Goal: Task Accomplishment & Management: Complete application form

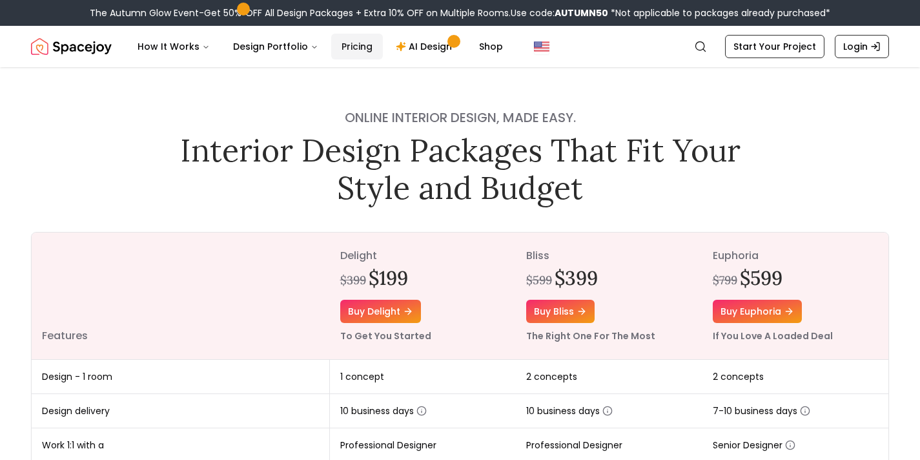
click at [340, 46] on link "Pricing" at bounding box center [357, 47] width 52 height 26
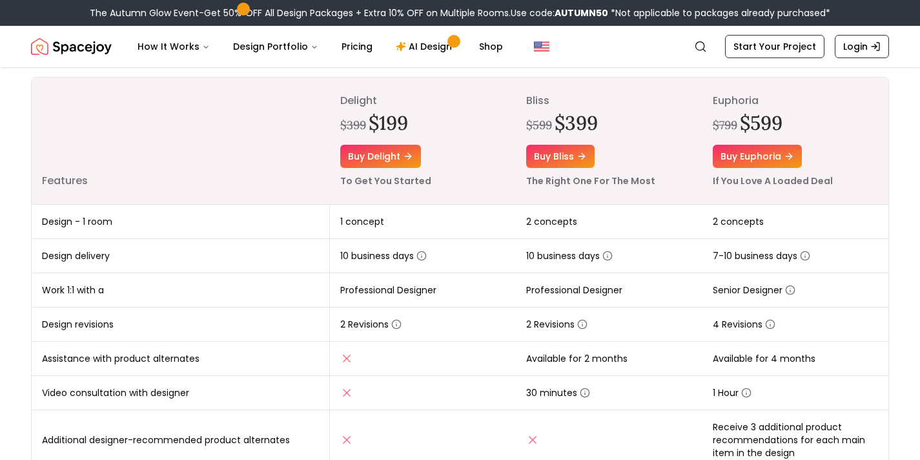
scroll to position [159, 0]
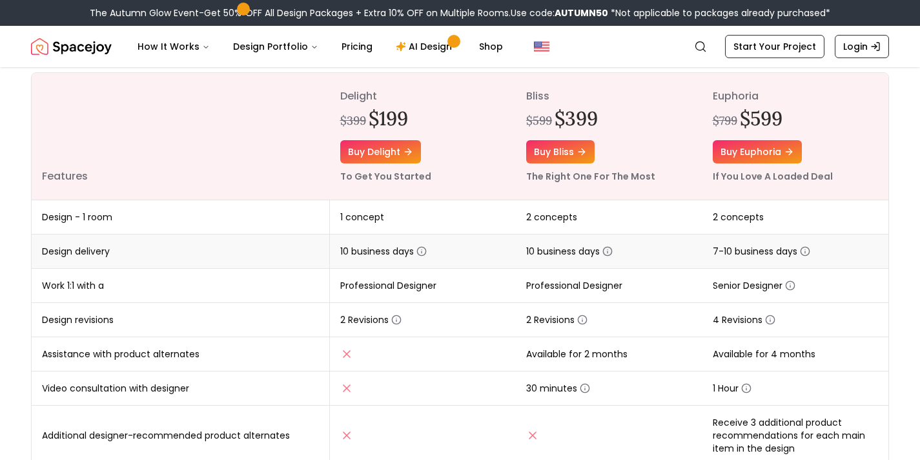
click at [608, 254] on circle "button" at bounding box center [607, 251] width 8 height 8
click at [628, 223] on td "2 concepts" at bounding box center [609, 217] width 186 height 34
click at [584, 320] on icon "button" at bounding box center [582, 319] width 10 height 10
click at [642, 323] on td "2 Revisions" at bounding box center [609, 320] width 186 height 34
click at [580, 320] on icon "button" at bounding box center [582, 319] width 10 height 10
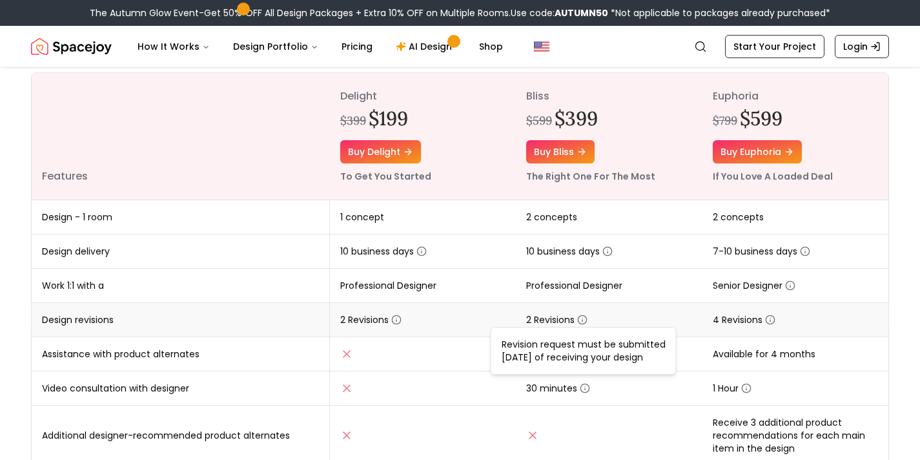
click at [667, 305] on td "2 Revisions" at bounding box center [609, 320] width 186 height 34
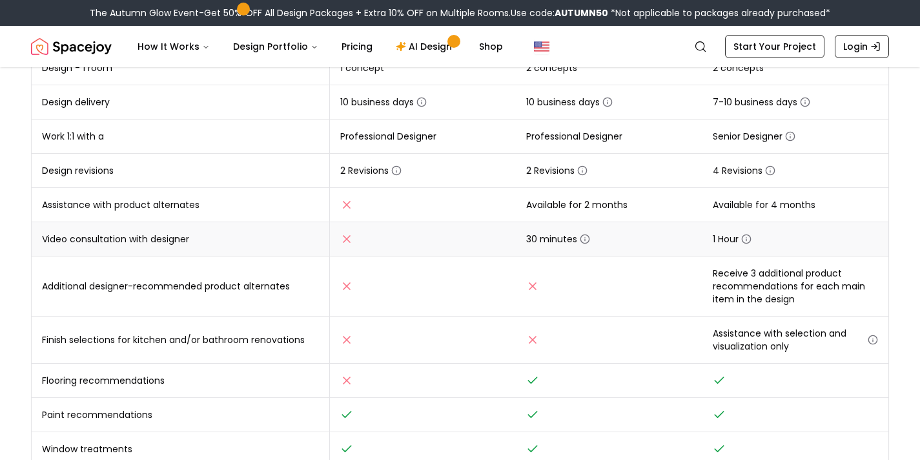
scroll to position [309, 0]
click at [585, 170] on icon "button" at bounding box center [582, 170] width 10 height 10
click at [631, 160] on td "2 Revisions" at bounding box center [609, 171] width 186 height 34
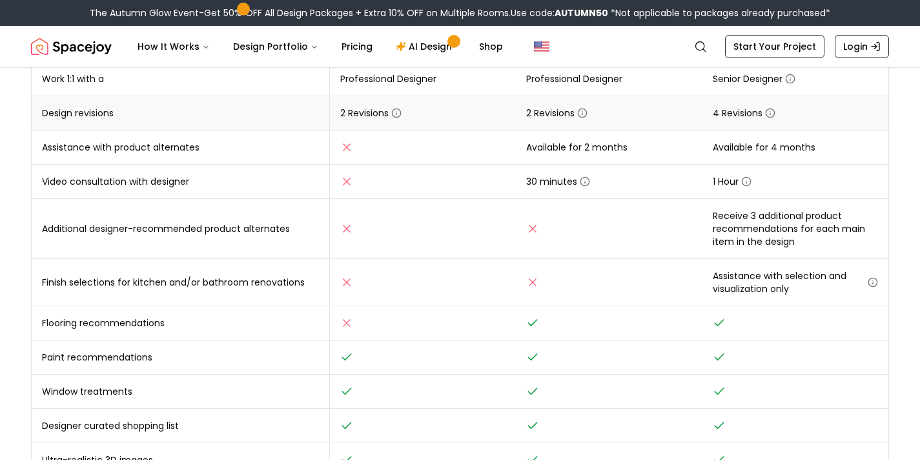
scroll to position [367, 0]
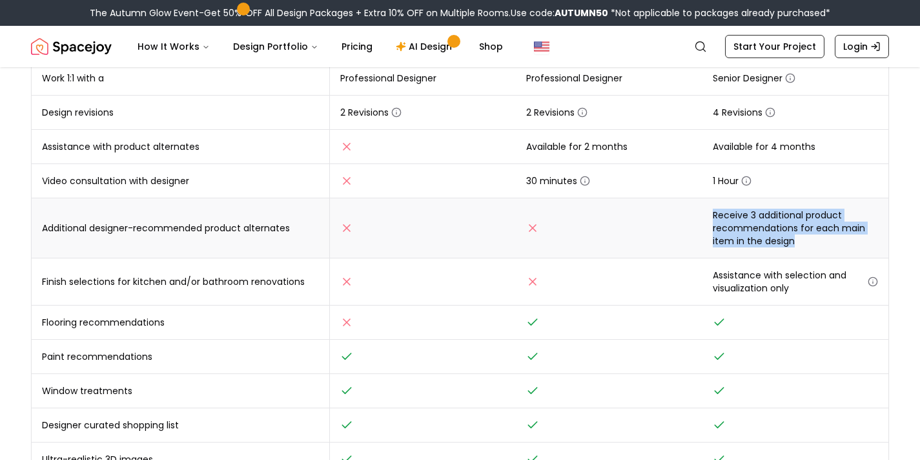
drag, startPoint x: 800, startPoint y: 238, endPoint x: 700, endPoint y: 208, distance: 104.4
click at [700, 208] on tr "Additional designer-recommended product alternates Receive 3 additional product…" at bounding box center [460, 228] width 857 height 60
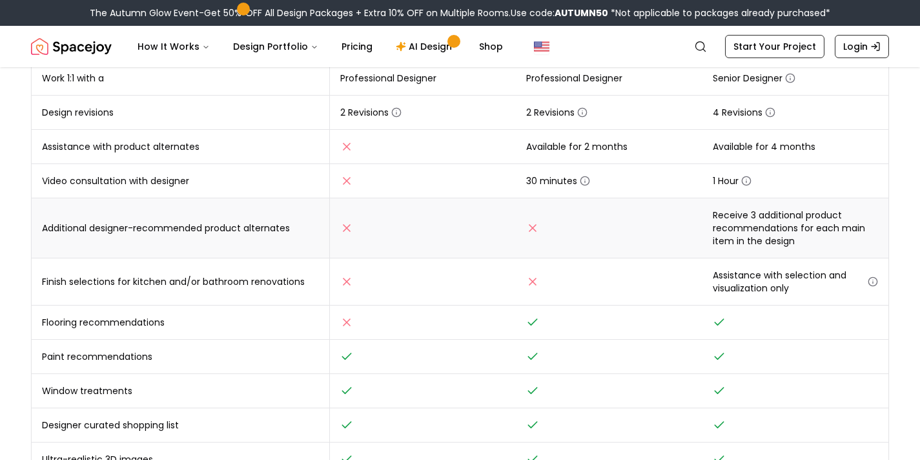
click at [789, 211] on td "Receive 3 additional product recommendations for each main item in the design" at bounding box center [795, 228] width 187 height 60
click at [871, 278] on icon "button" at bounding box center [873, 281] width 10 height 10
click at [837, 271] on span "Assistance with selection and visualization only" at bounding box center [796, 282] width 166 height 26
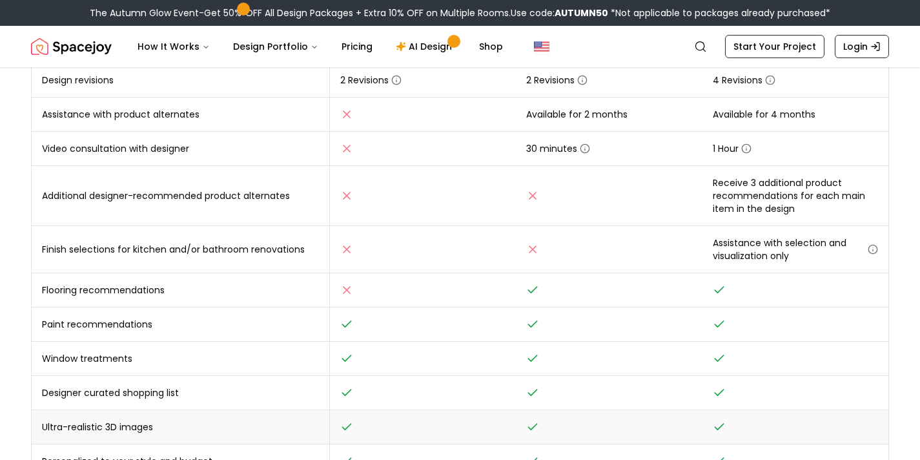
scroll to position [400, 0]
drag, startPoint x: 805, startPoint y: 252, endPoint x: 818, endPoint y: 249, distance: 13.3
click at [805, 252] on span "Assistance with selection and visualization only" at bounding box center [796, 249] width 166 height 26
click at [872, 247] on icon "button" at bounding box center [873, 248] width 10 height 10
click at [917, 336] on div "Online interior design, made easy. Interior Design Packages That Fit Your Style…" at bounding box center [460, 90] width 920 height 844
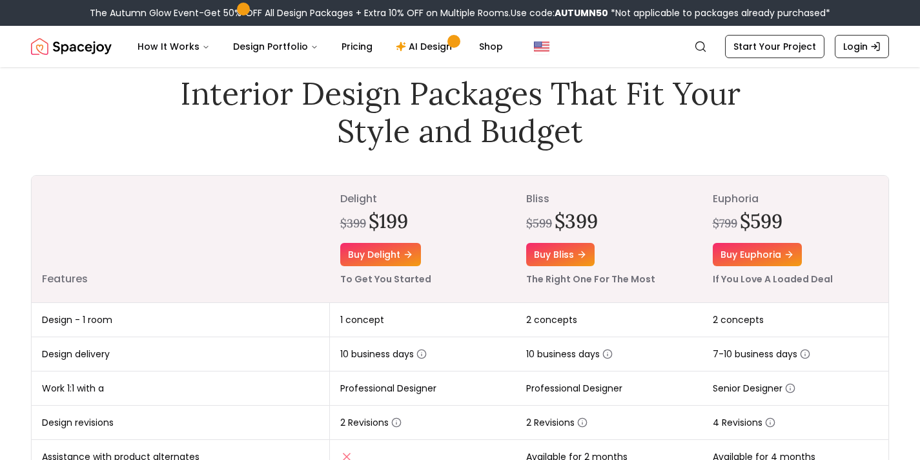
scroll to position [172, 0]
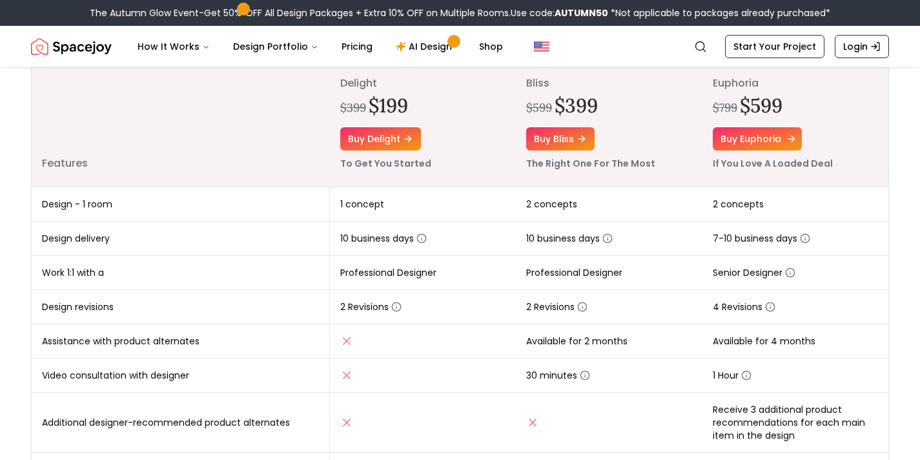
click at [770, 141] on link "Buy euphoria" at bounding box center [757, 138] width 89 height 23
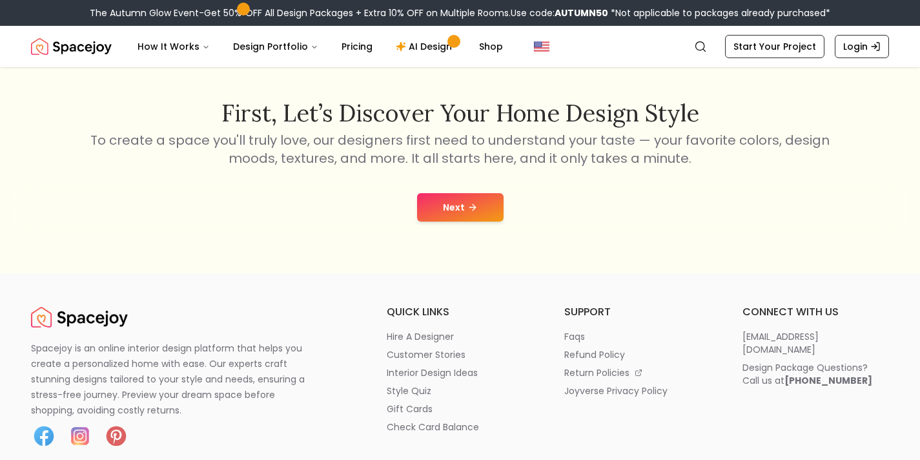
scroll to position [221, 0]
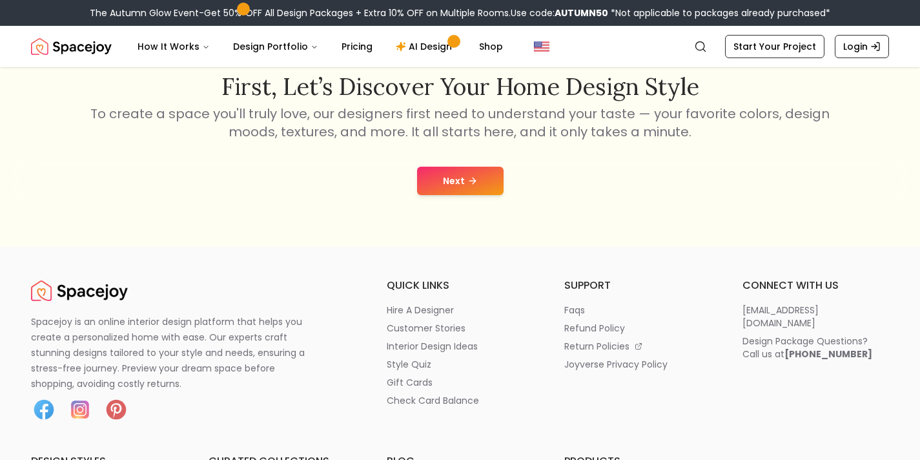
click at [476, 182] on icon at bounding box center [472, 181] width 10 height 10
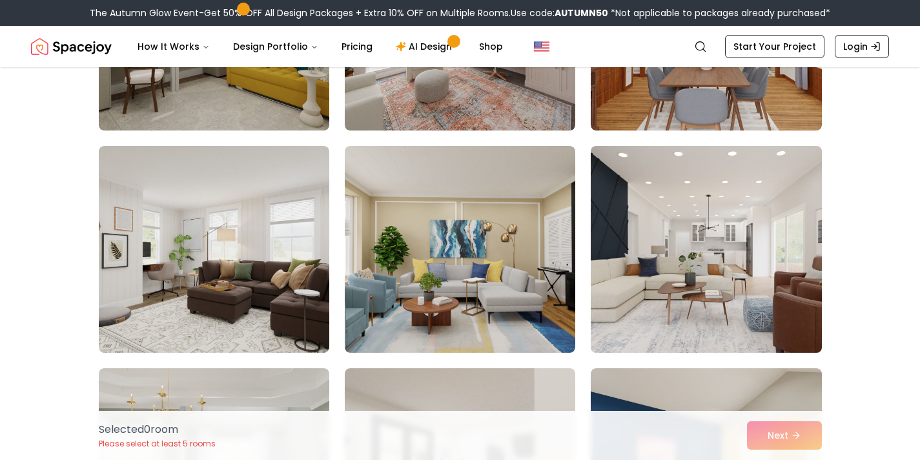
click at [760, 276] on img at bounding box center [706, 249] width 242 height 217
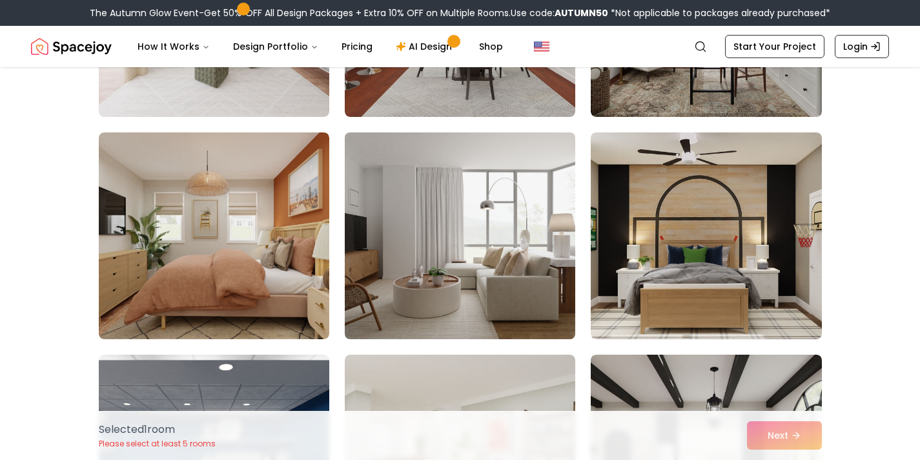
scroll to position [270, 0]
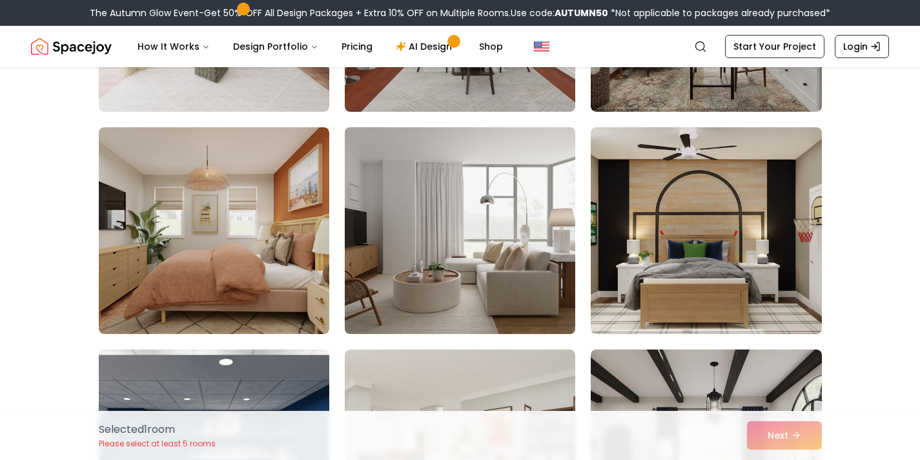
click at [482, 239] on img at bounding box center [460, 230] width 242 height 217
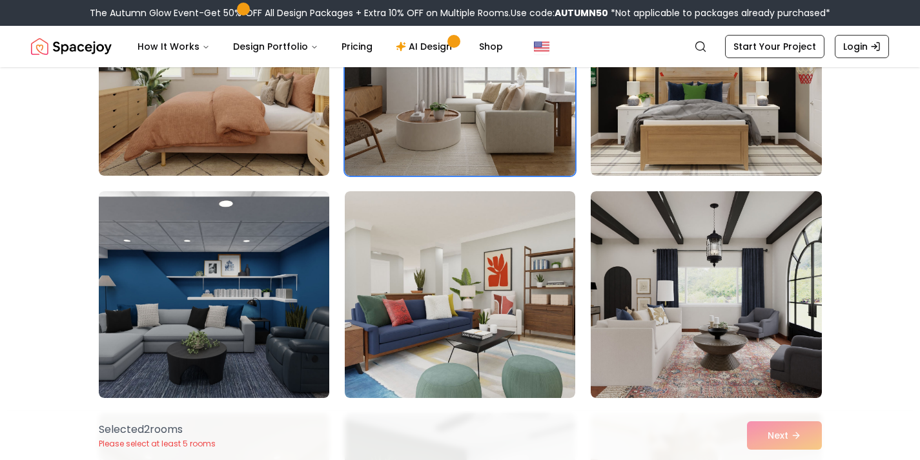
scroll to position [440, 0]
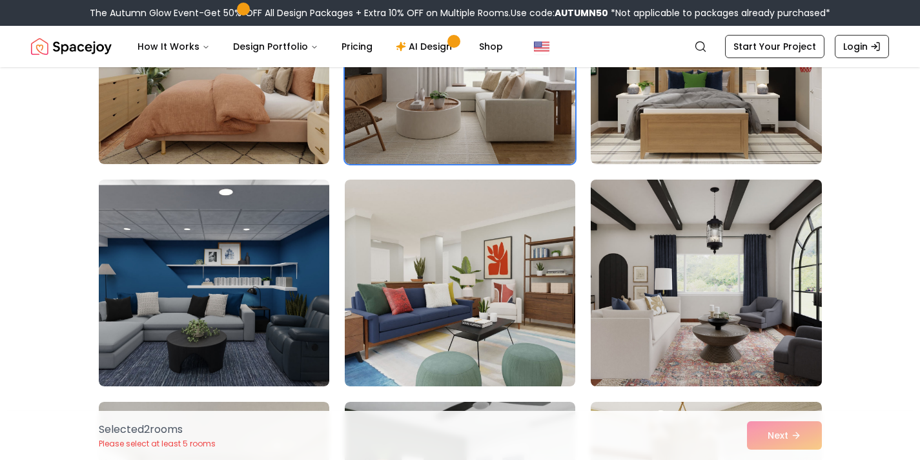
click at [738, 321] on img at bounding box center [706, 282] width 242 height 217
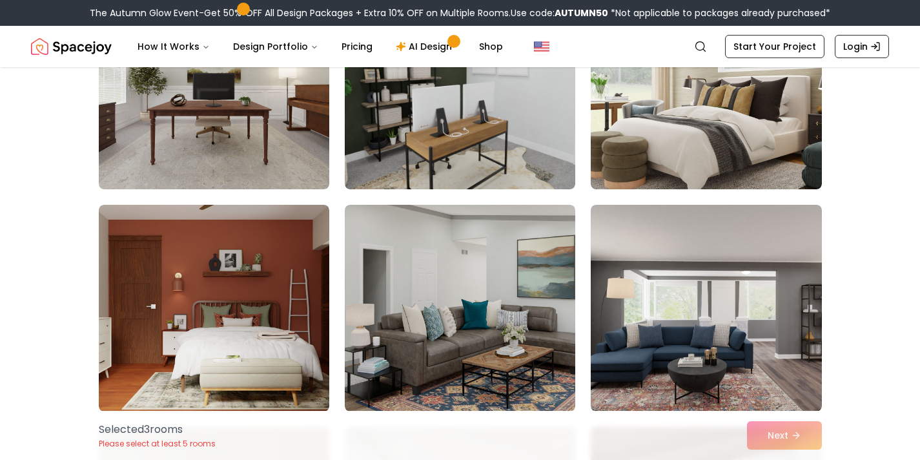
scroll to position [859, 0]
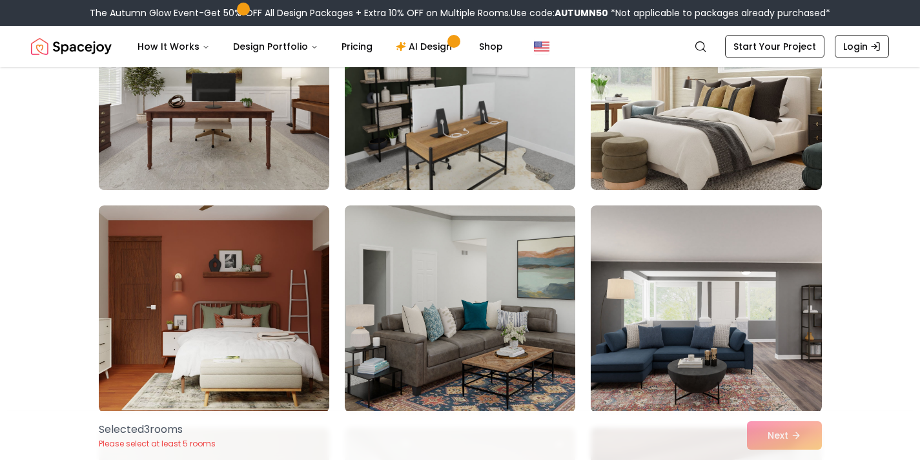
click at [257, 112] on img at bounding box center [214, 86] width 242 height 217
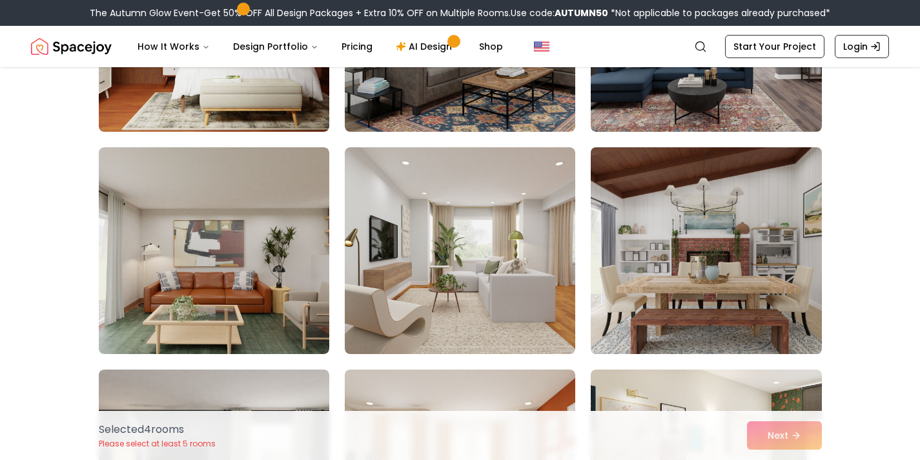
scroll to position [1141, 0]
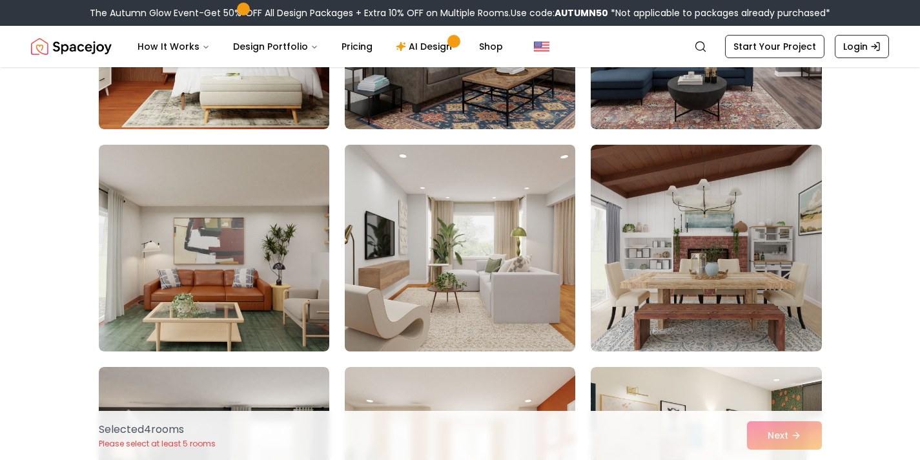
click at [518, 263] on img at bounding box center [460, 247] width 242 height 217
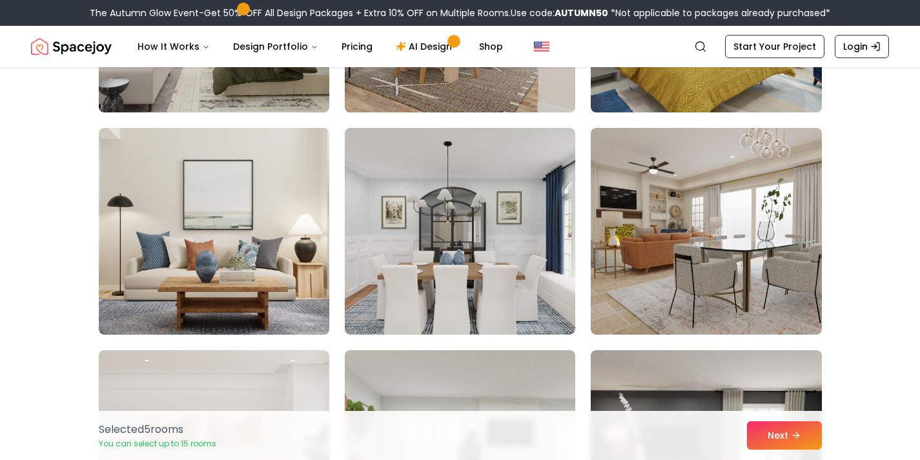
scroll to position [2500, 0]
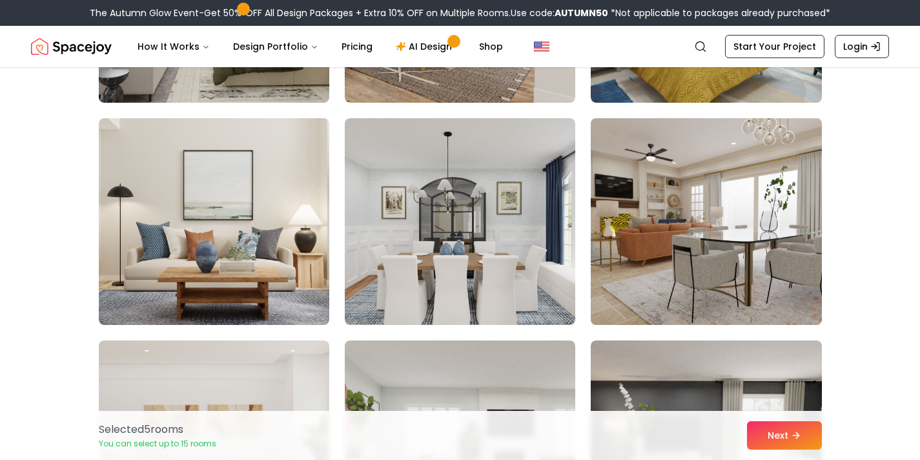
click at [718, 269] on img at bounding box center [706, 221] width 242 height 217
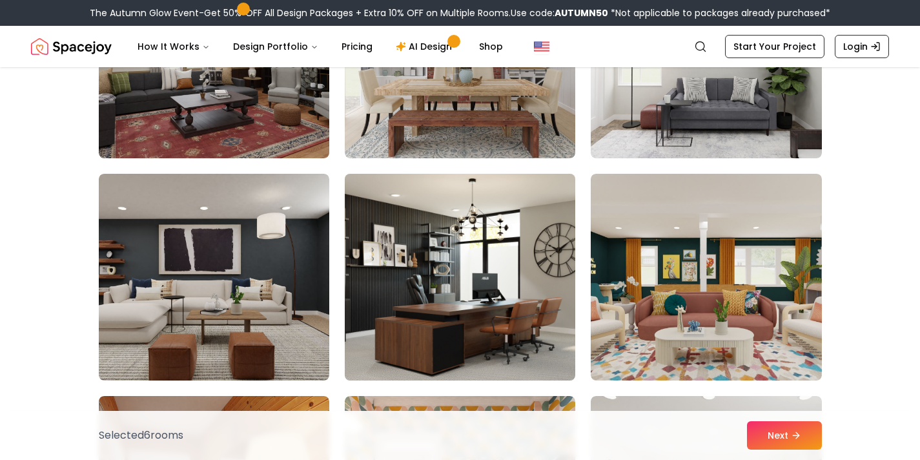
scroll to position [4034, 0]
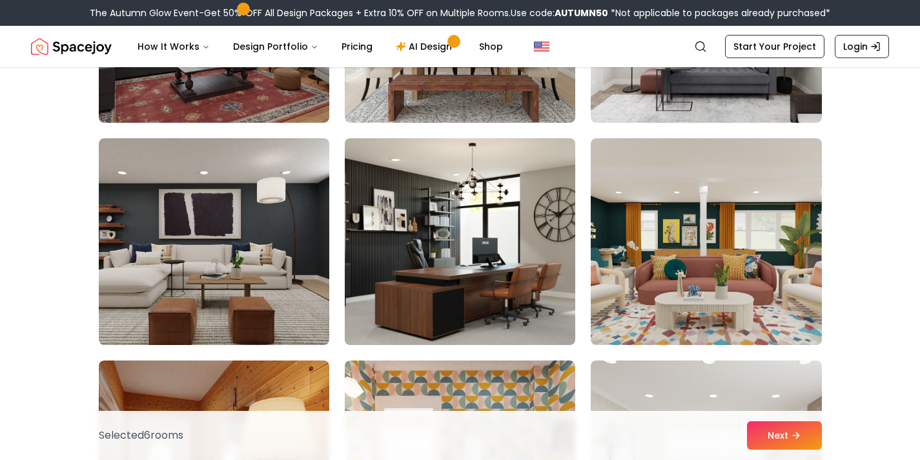
click at [488, 249] on img at bounding box center [460, 241] width 242 height 217
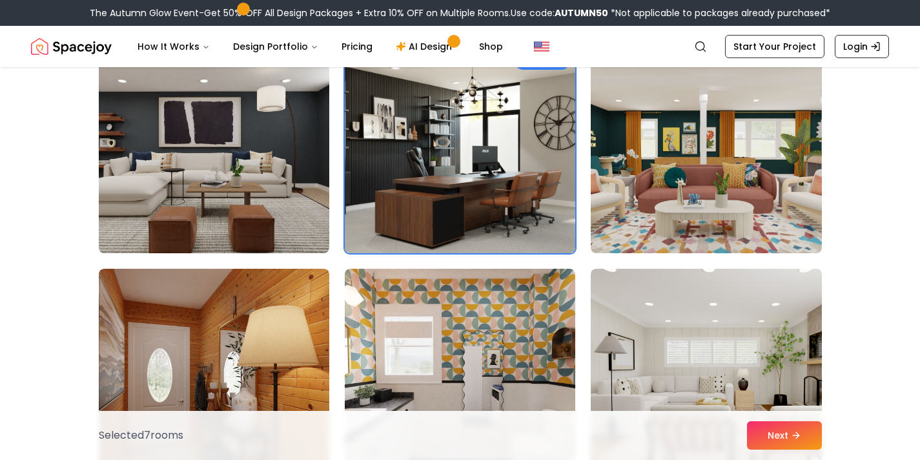
scroll to position [4141, 0]
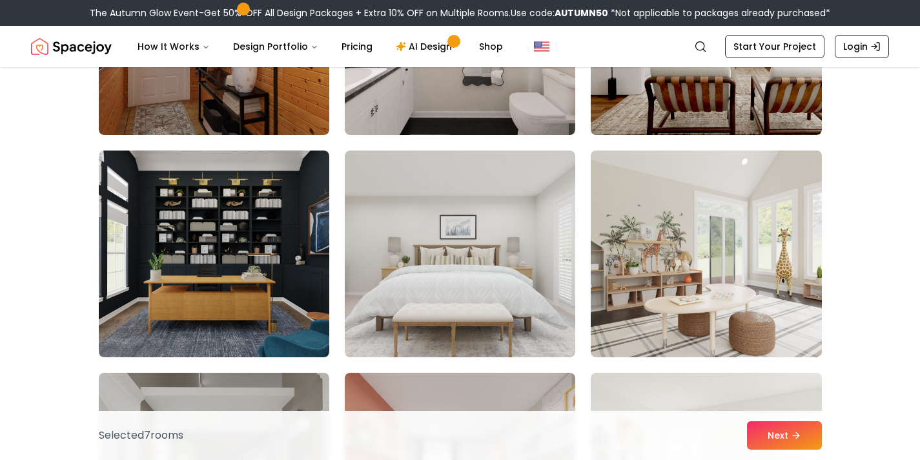
click at [798, 315] on img at bounding box center [706, 253] width 242 height 217
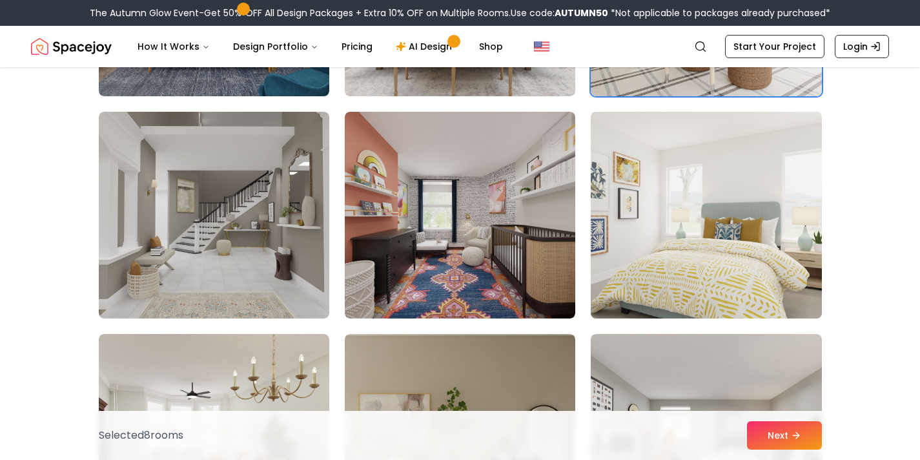
click at [714, 242] on img at bounding box center [706, 215] width 242 height 217
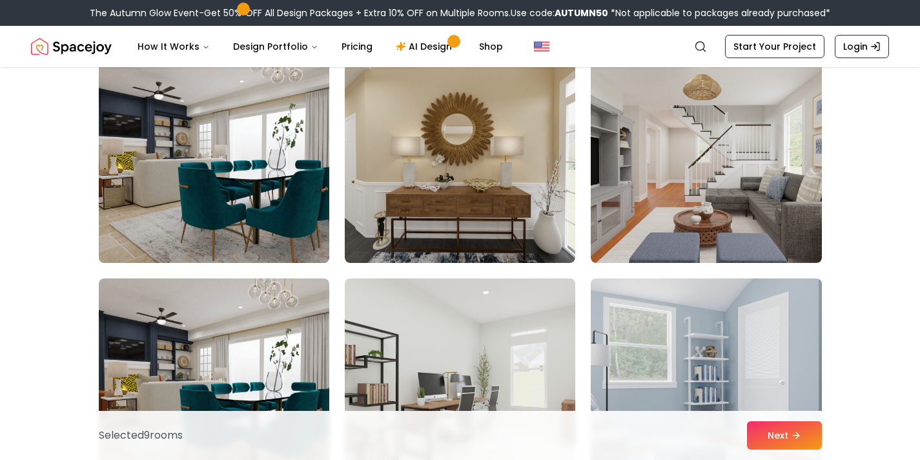
click at [260, 169] on img at bounding box center [214, 159] width 242 height 217
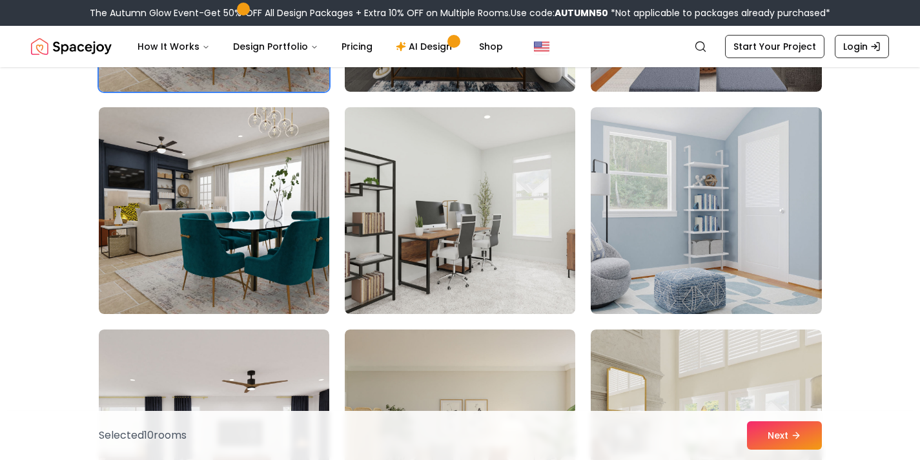
click at [543, 247] on img at bounding box center [460, 210] width 242 height 217
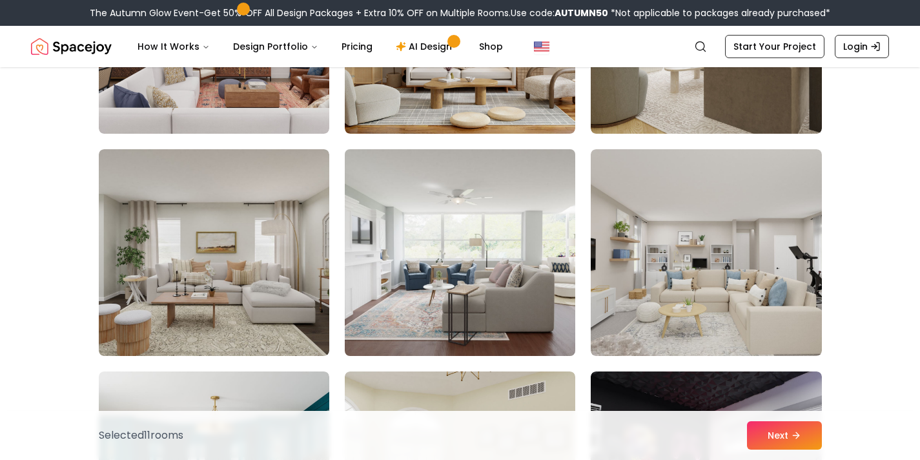
click at [485, 272] on img at bounding box center [460, 252] width 242 height 217
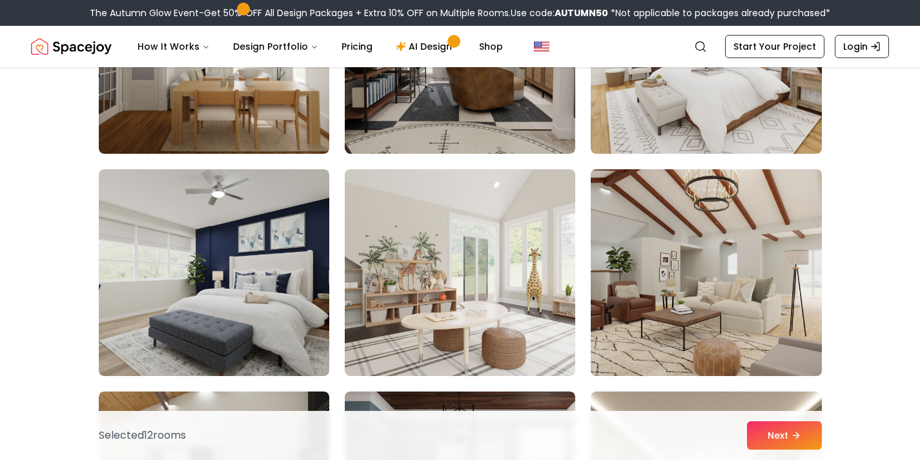
click at [756, 327] on img at bounding box center [706, 272] width 242 height 217
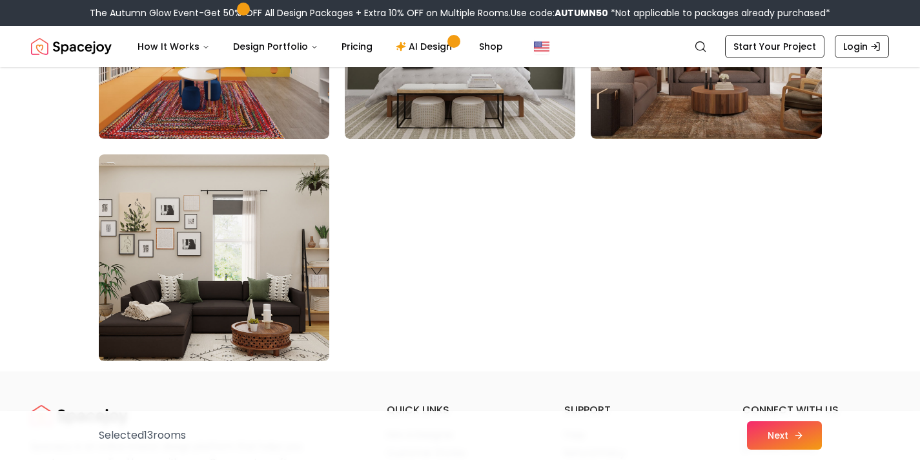
click at [796, 438] on icon at bounding box center [798, 435] width 10 height 10
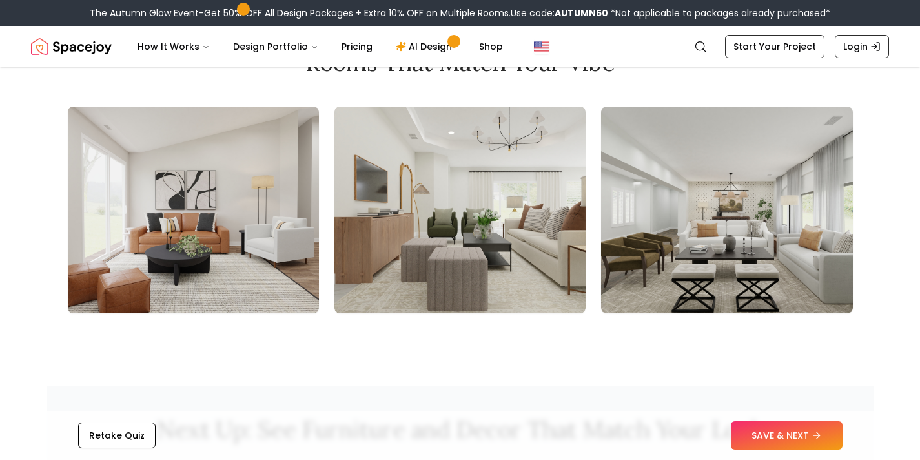
scroll to position [1408, 0]
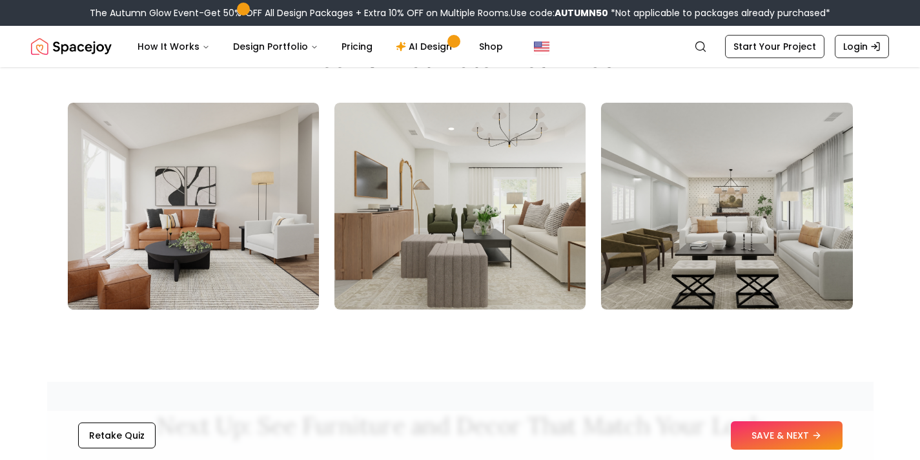
click at [221, 211] on img at bounding box center [193, 206] width 251 height 207
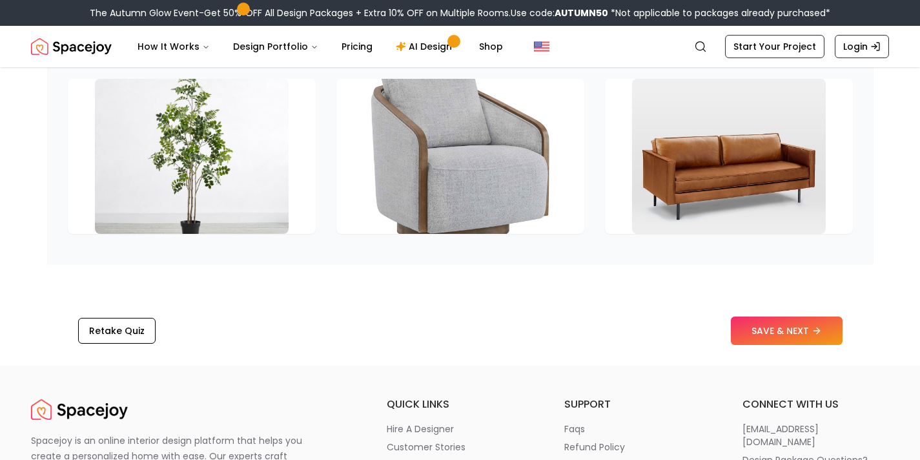
scroll to position [1986, 0]
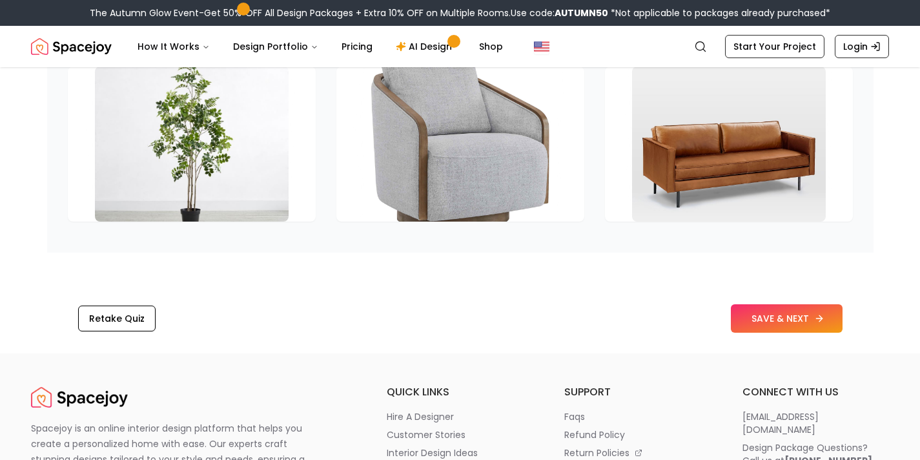
click at [766, 310] on button "SAVE & NEXT" at bounding box center [787, 318] width 112 height 28
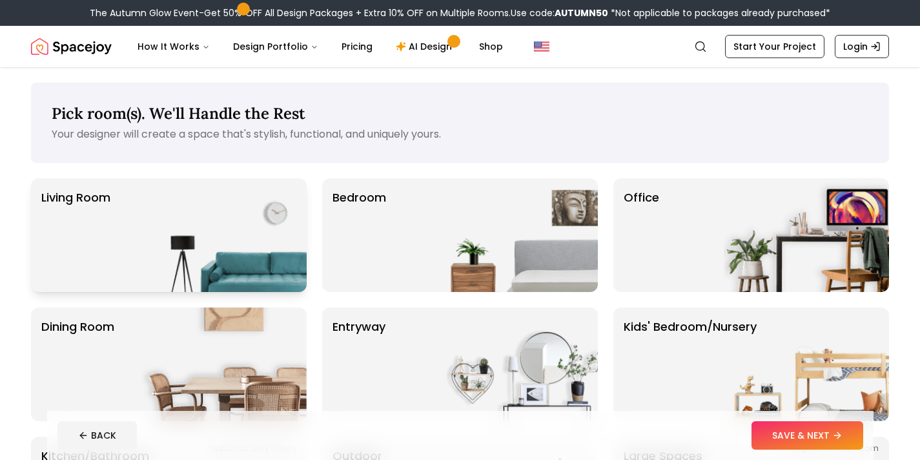
click at [242, 201] on img at bounding box center [223, 235] width 165 height 114
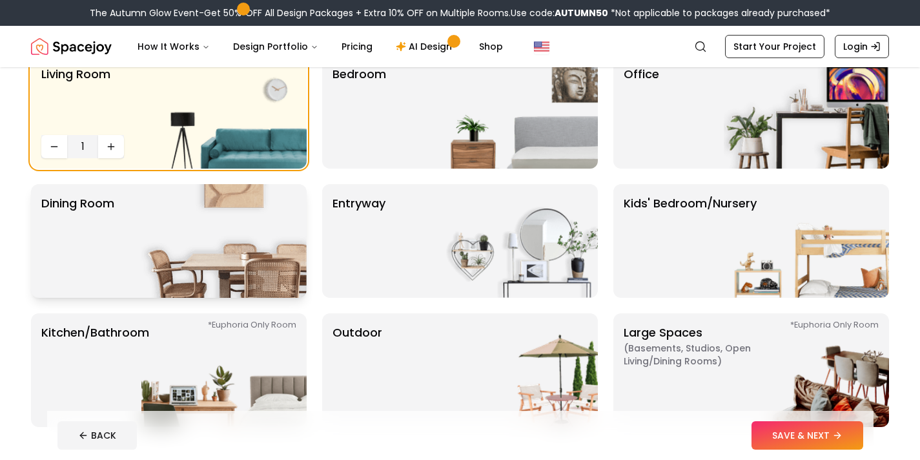
scroll to position [129, 0]
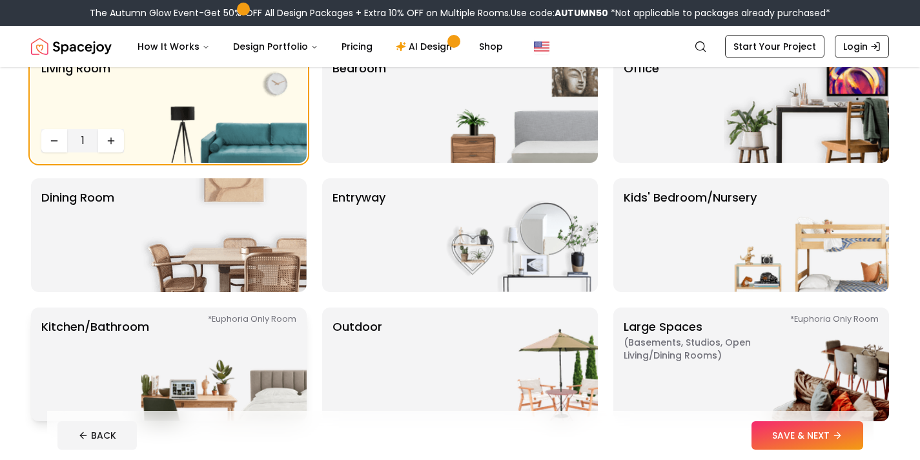
click at [256, 334] on img at bounding box center [223, 364] width 165 height 114
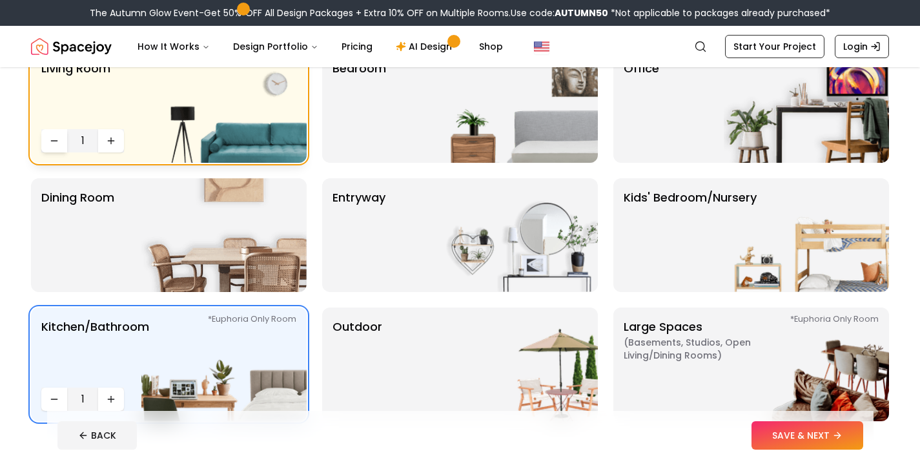
click at [56, 143] on icon "Decrease quantity" at bounding box center [54, 141] width 10 height 10
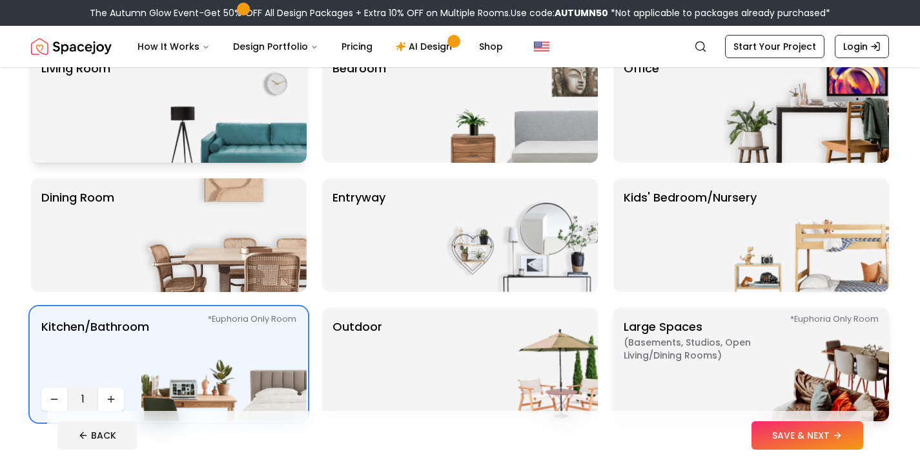
click at [705, 380] on p "Large Spaces ( Basements, Studios, Open living/dining rooms ) *Euphoria Only Ro…" at bounding box center [704, 364] width 161 height 93
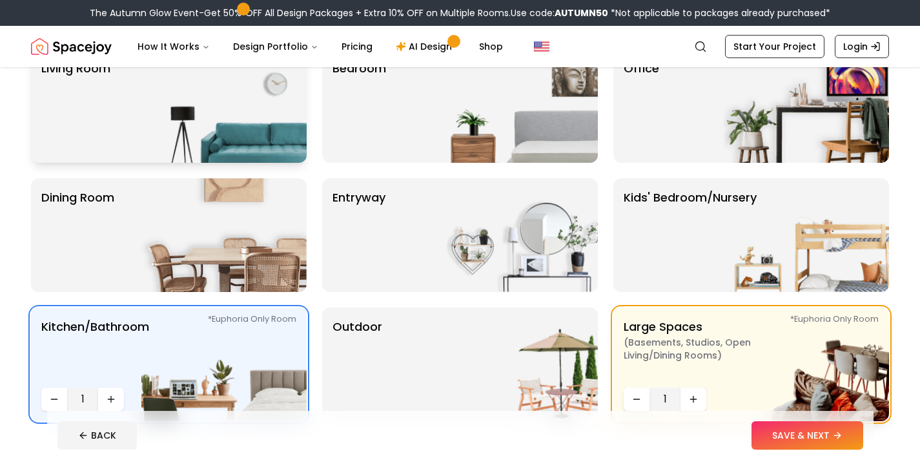
click at [642, 398] on button "Decrease quantity" at bounding box center [637, 398] width 26 height 23
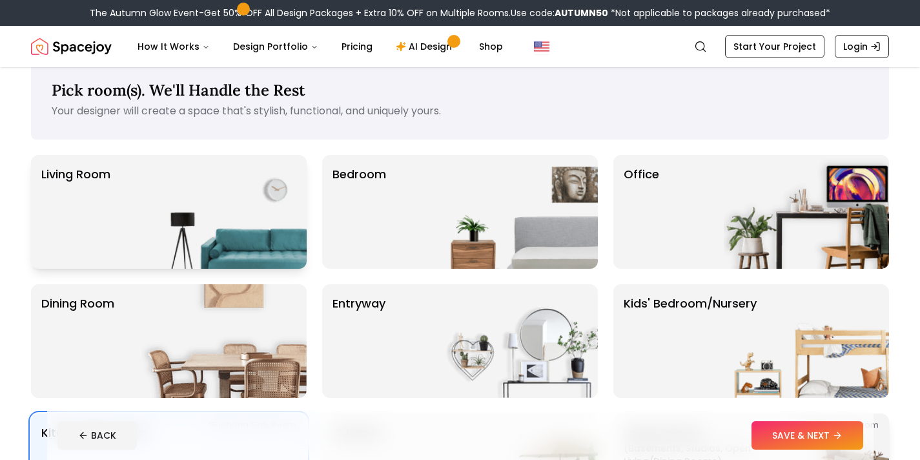
scroll to position [23, 0]
click at [813, 443] on button "SAVE & NEXT" at bounding box center [807, 435] width 112 height 28
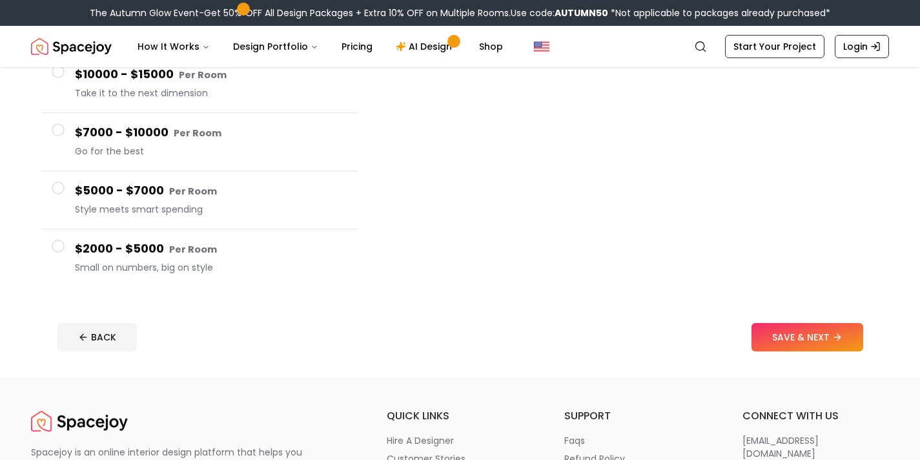
scroll to position [209, 0]
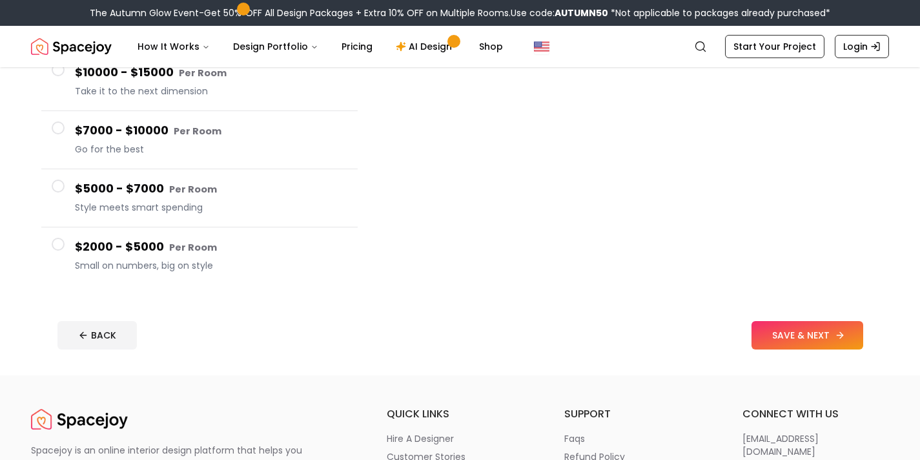
click at [804, 344] on button "SAVE & NEXT" at bounding box center [807, 335] width 112 height 28
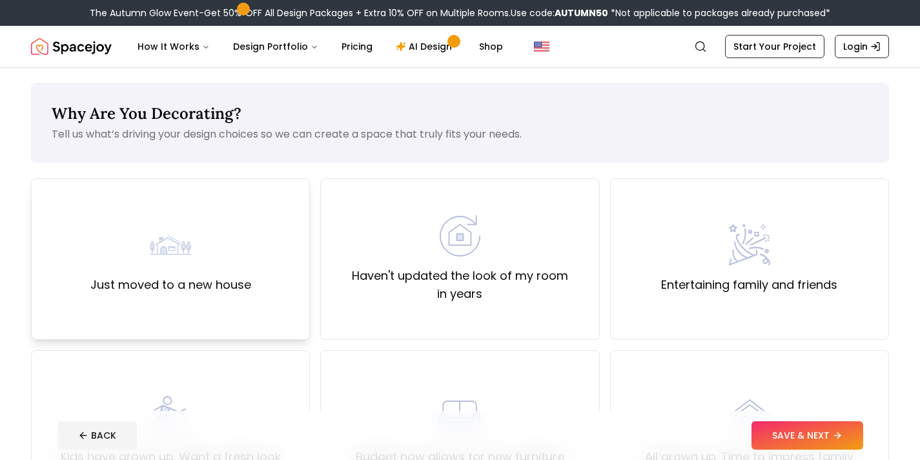
click at [181, 250] on img at bounding box center [170, 244] width 41 height 41
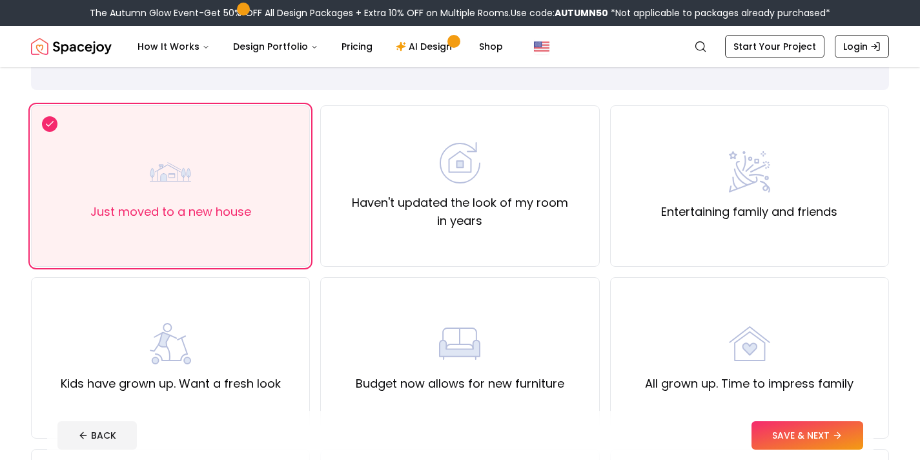
scroll to position [79, 0]
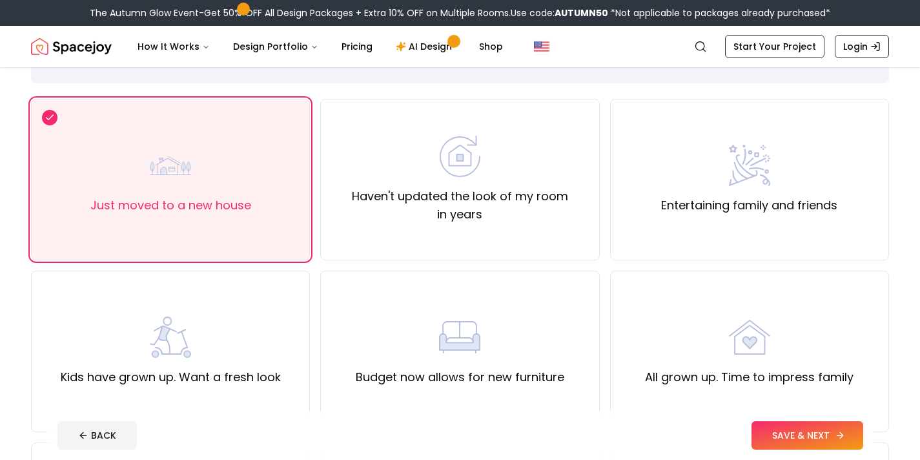
click at [812, 434] on button "SAVE & NEXT" at bounding box center [807, 435] width 112 height 28
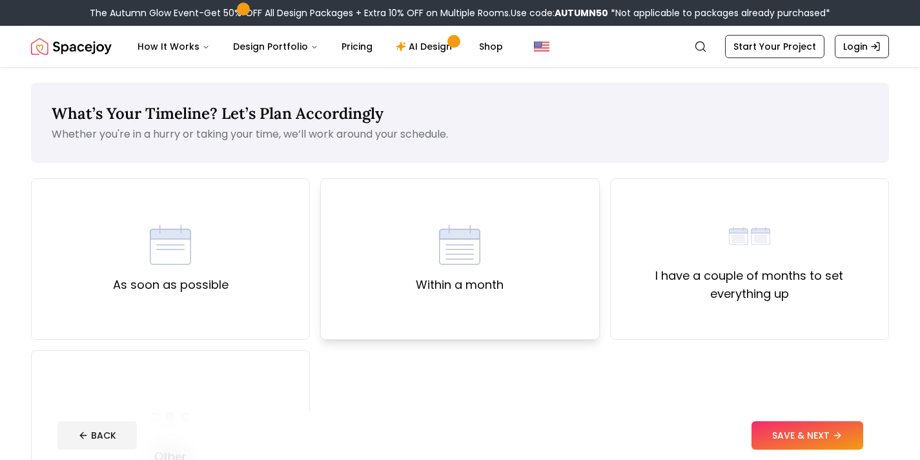
click at [476, 264] on img at bounding box center [459, 244] width 41 height 41
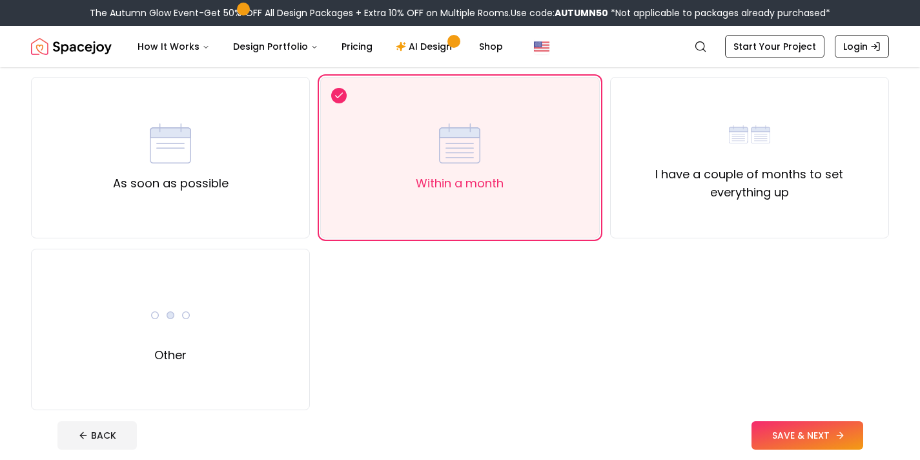
scroll to position [101, 0]
click at [778, 426] on button "SAVE & NEXT" at bounding box center [807, 435] width 112 height 28
